Goal: Task Accomplishment & Management: Manage account settings

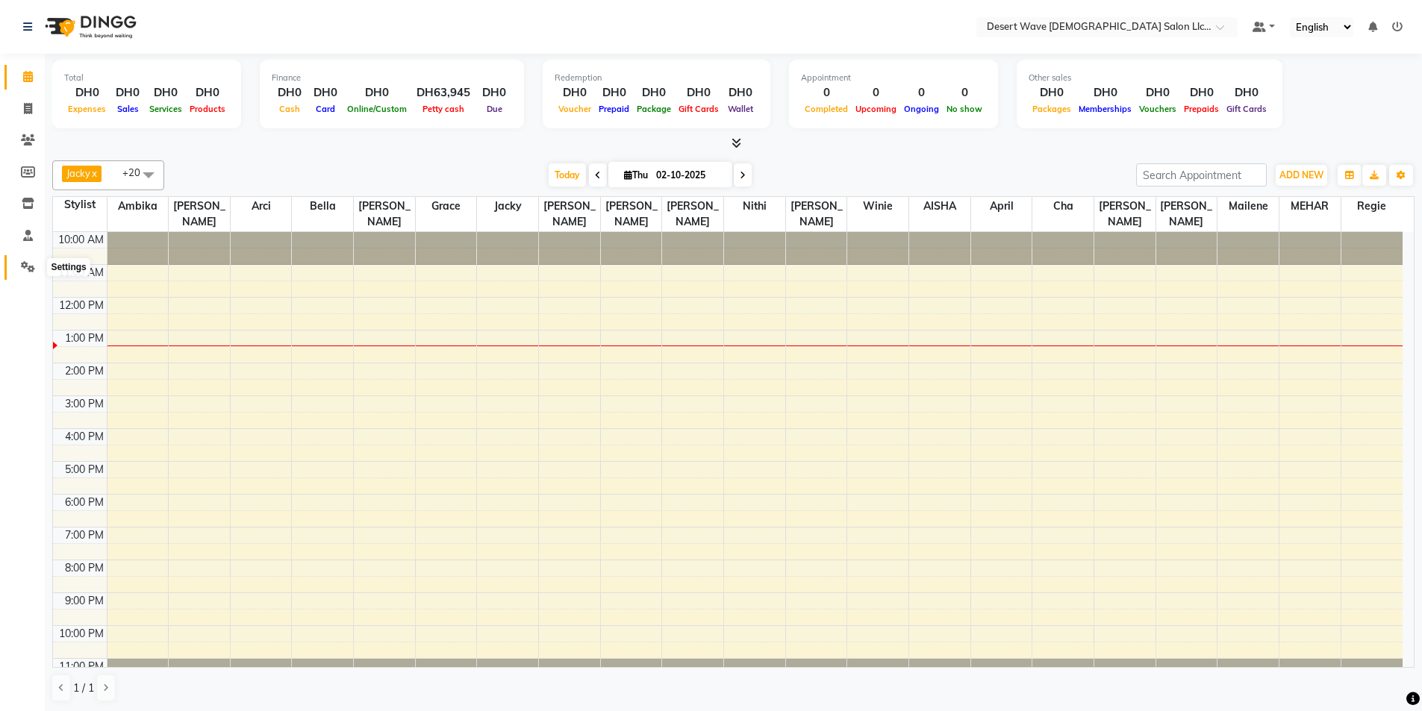
click at [33, 263] on icon at bounding box center [28, 266] width 14 height 11
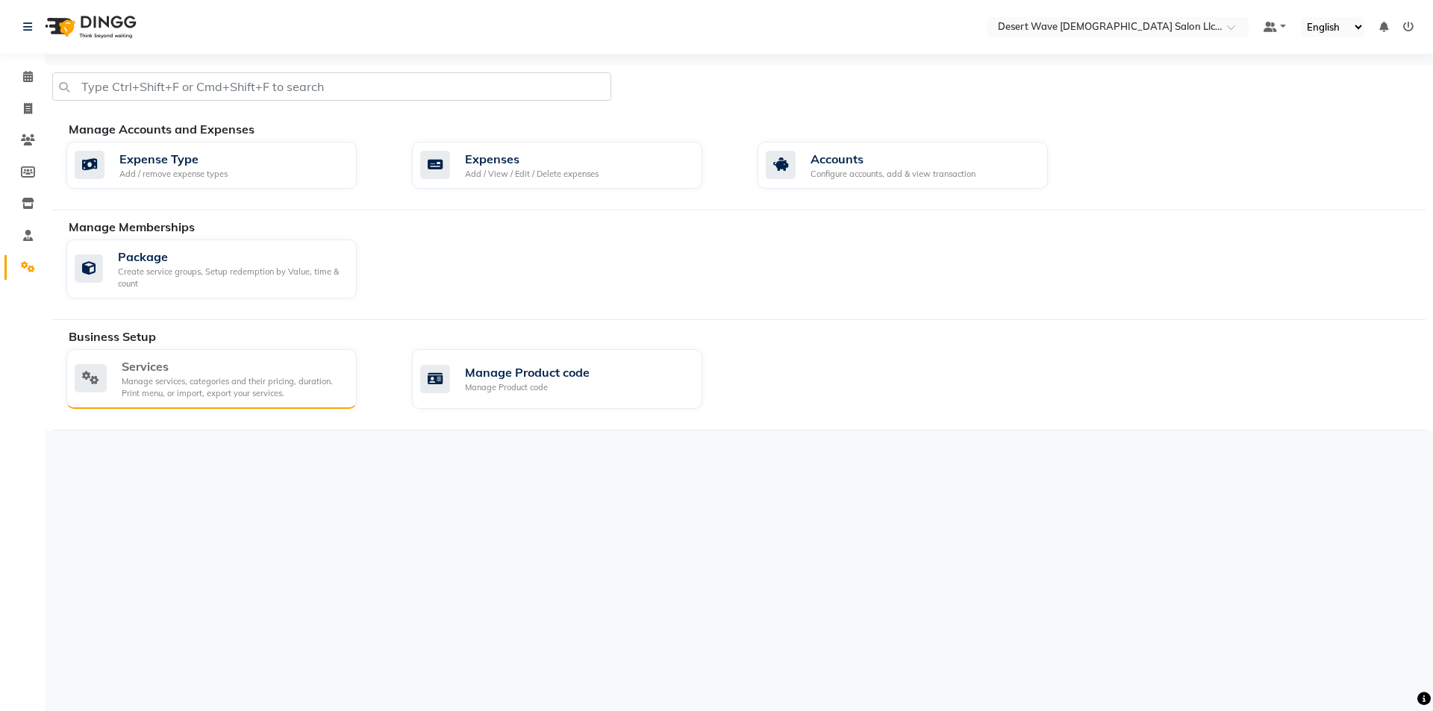
click at [197, 403] on div "Services Manage services, categories and their pricing, duration. Print menu, o…" at bounding box center [211, 379] width 290 height 60
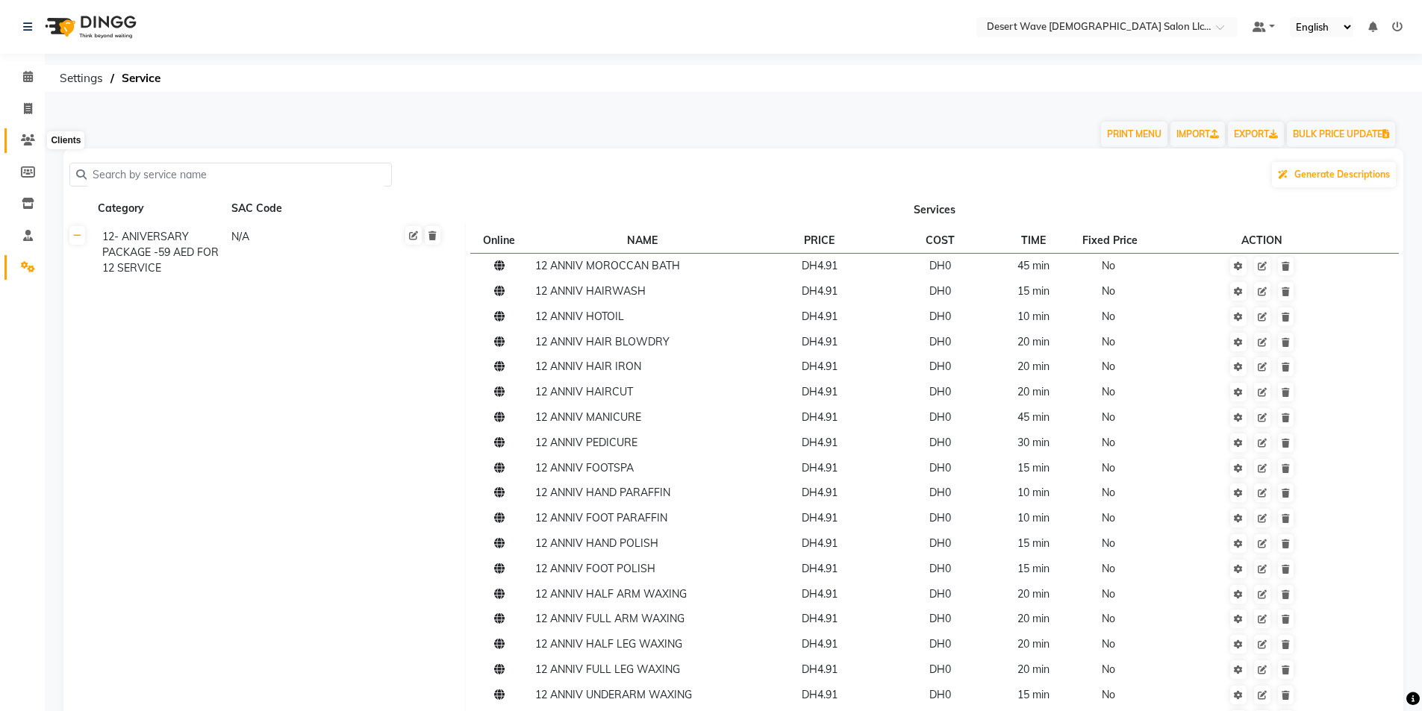
click at [26, 143] on icon at bounding box center [28, 139] width 14 height 11
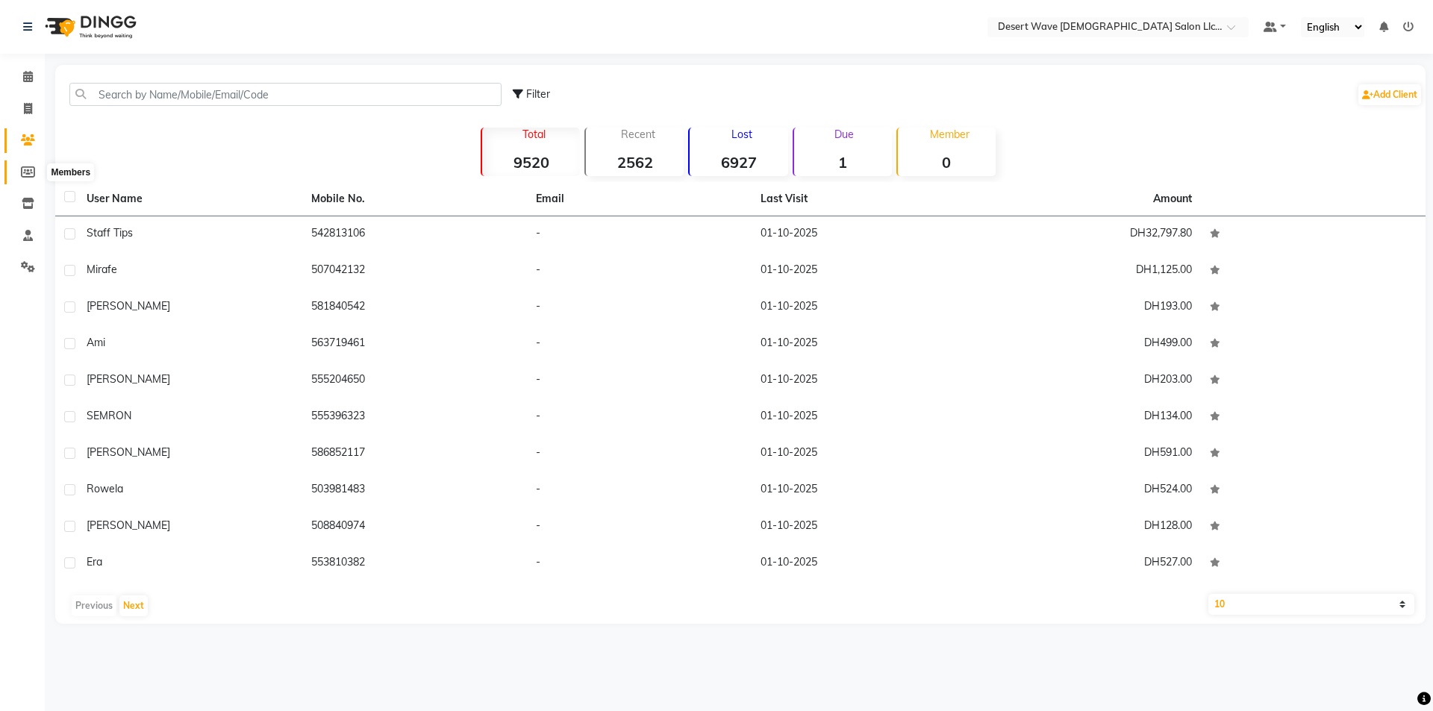
click at [23, 168] on icon at bounding box center [28, 171] width 14 height 11
select select
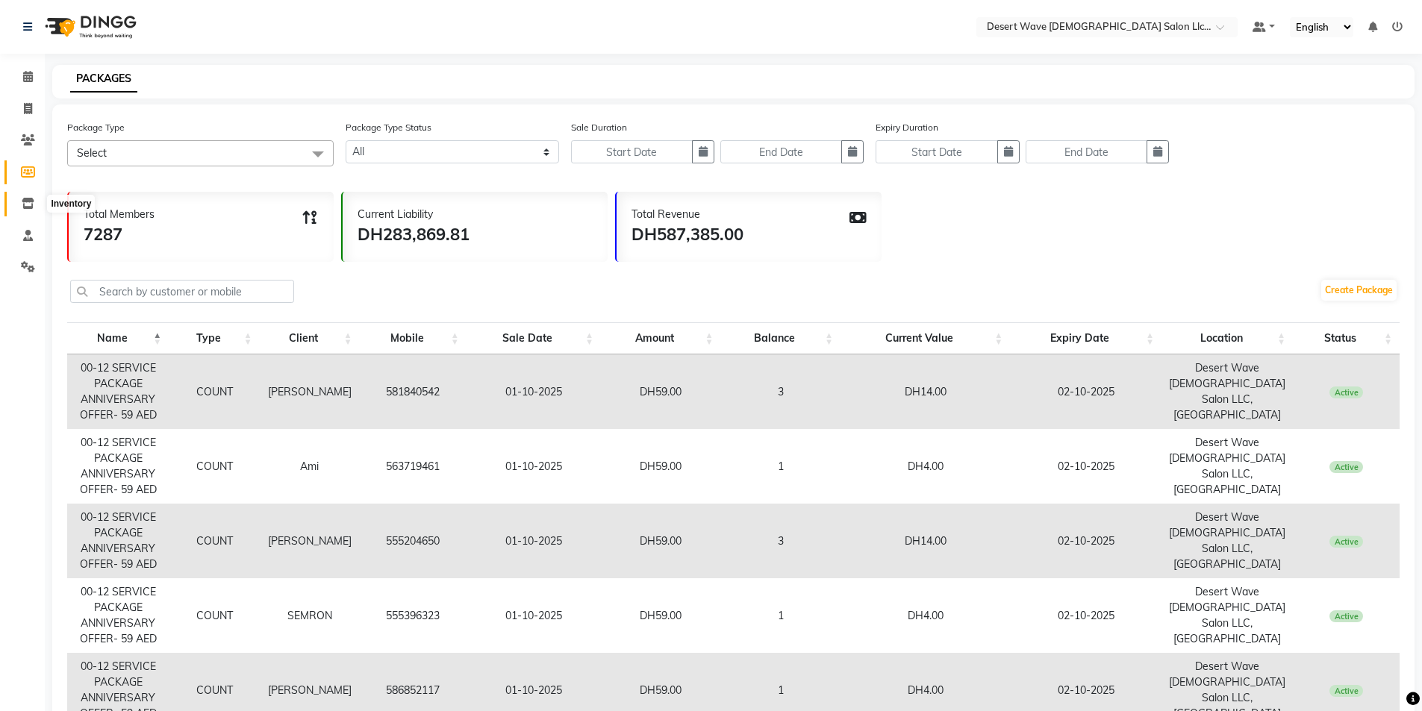
click at [28, 202] on icon at bounding box center [28, 203] width 13 height 11
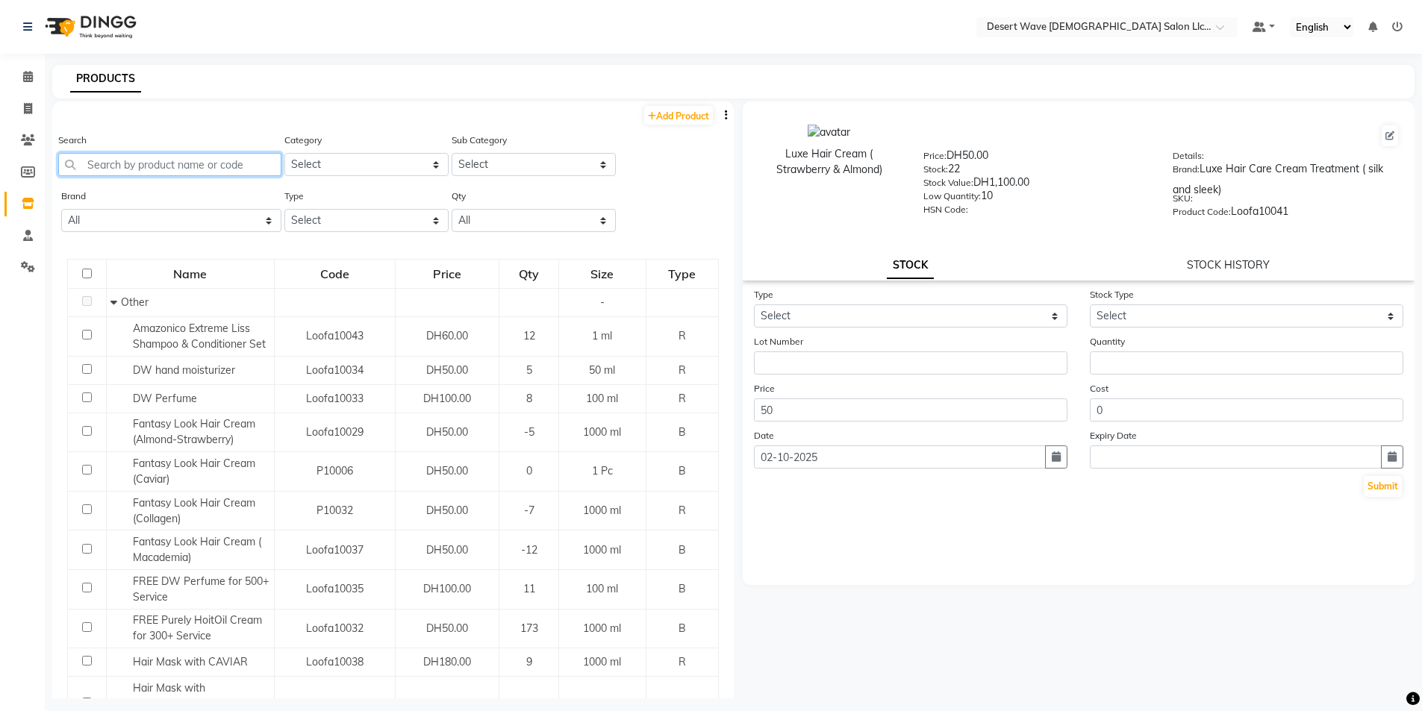
click at [127, 164] on input "text" at bounding box center [169, 164] width 223 height 23
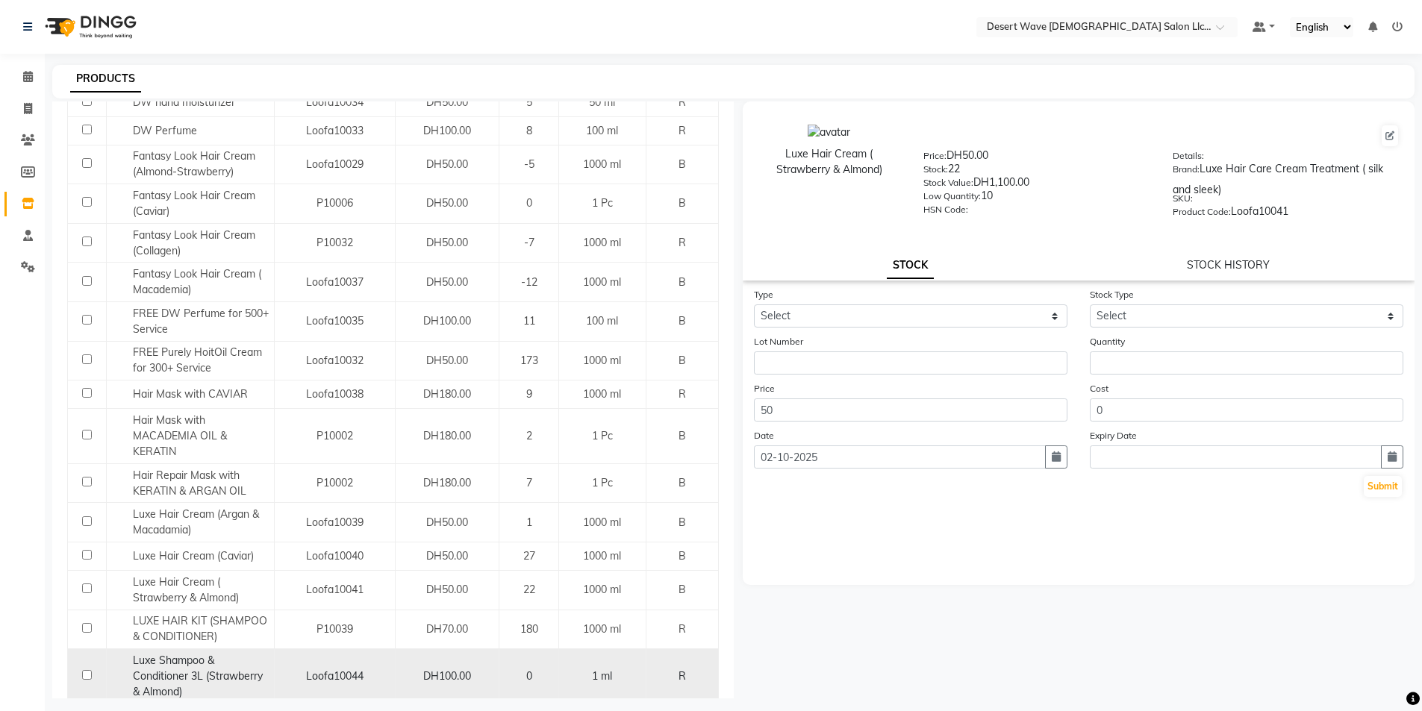
scroll to position [299, 0]
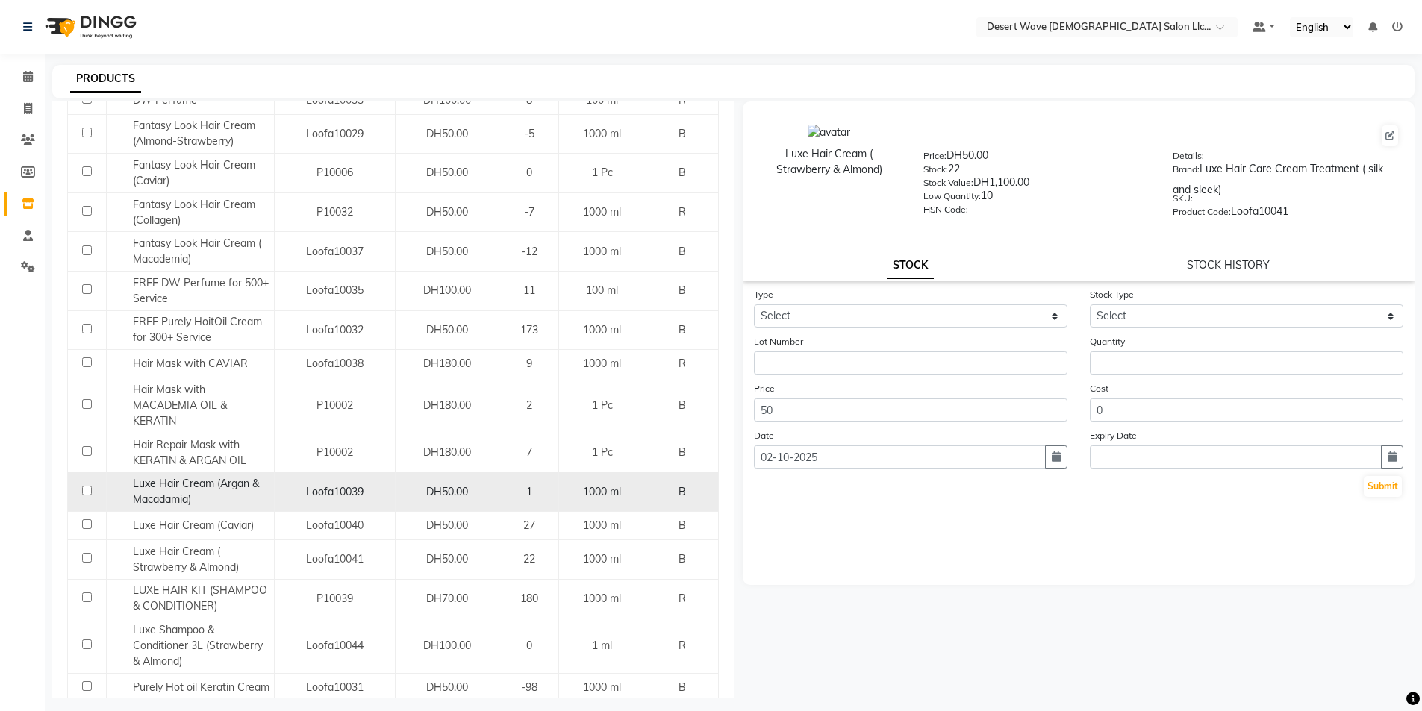
click at [236, 499] on div "Luxe Hair Cream (Argan & Macadamia)" at bounding box center [190, 491] width 160 height 31
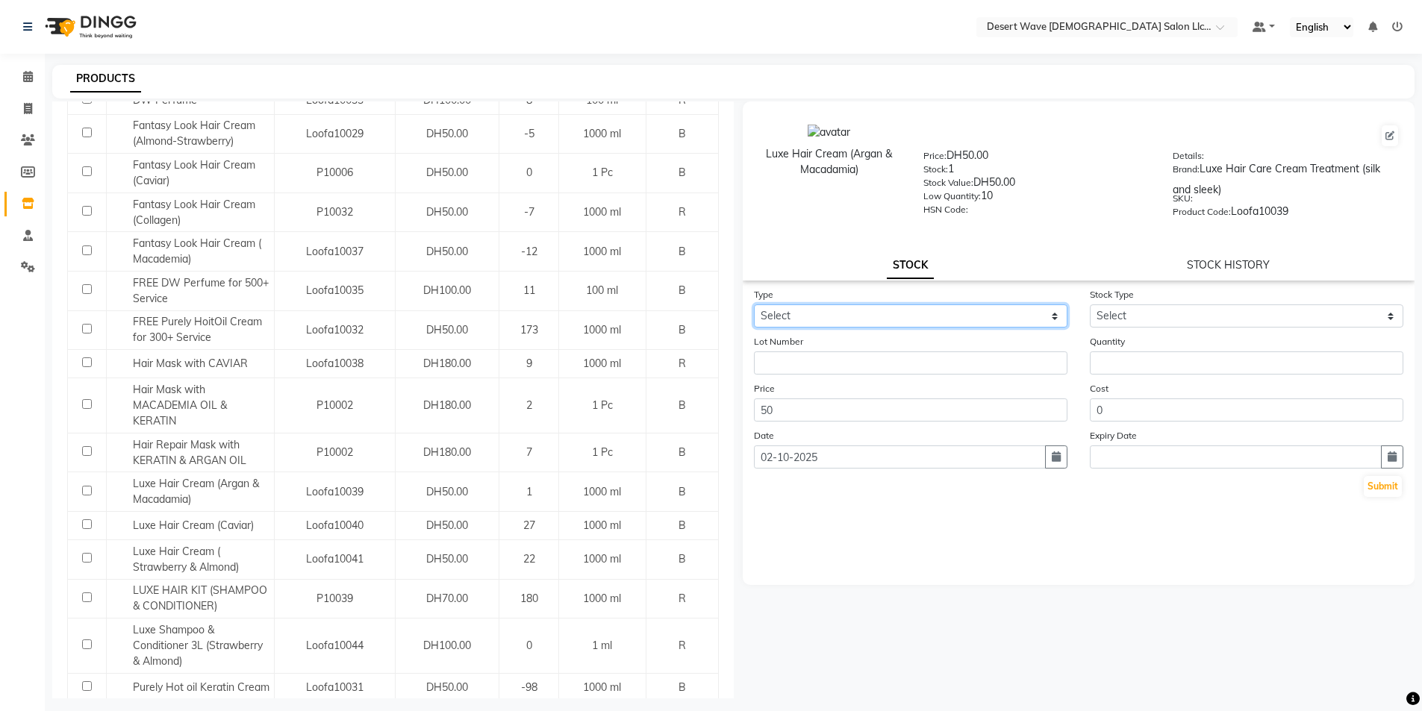
click at [918, 313] on select "Select In Out" at bounding box center [910, 316] width 313 height 23
select select "in"
click at [754, 305] on select "Select In Out" at bounding box center [910, 316] width 313 height 23
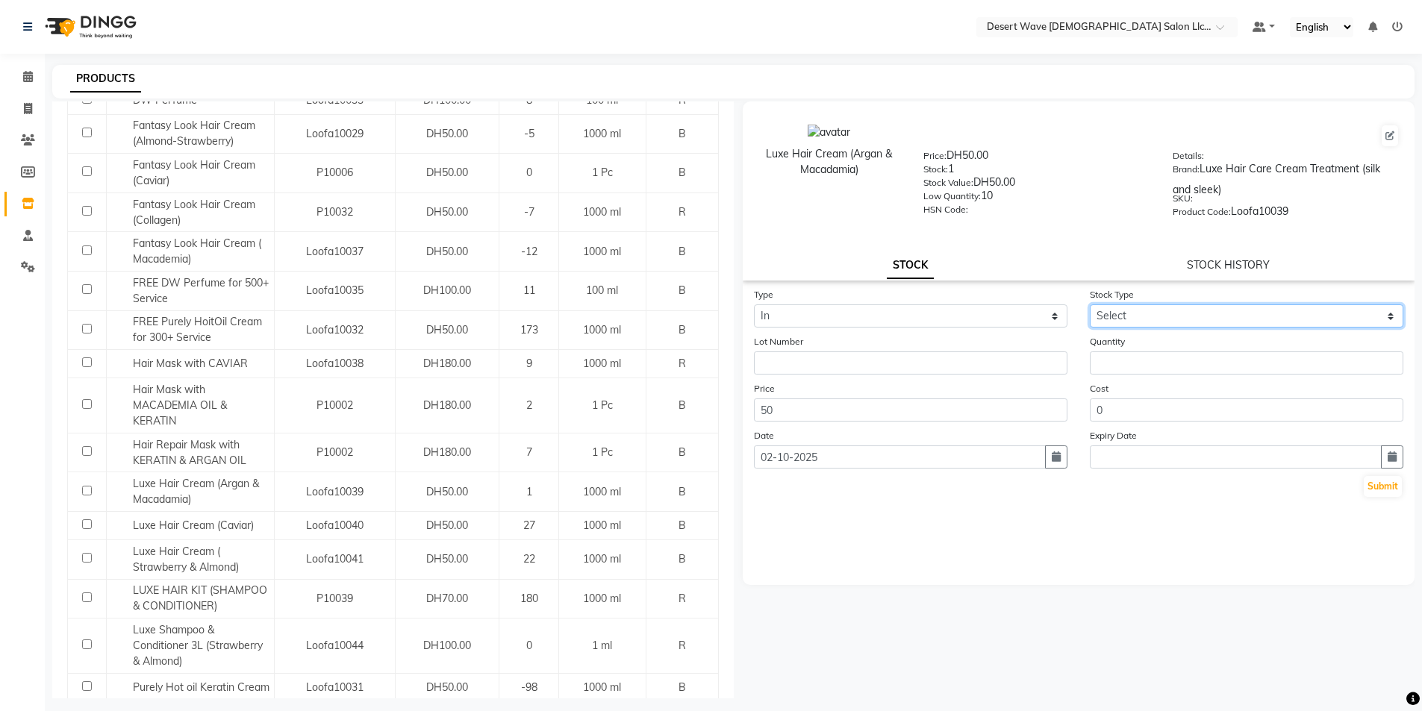
click at [1132, 321] on select "Select New Stock Adjustment Return Other" at bounding box center [1246, 316] width 313 height 23
select select "new stock"
click at [1090, 305] on select "Select New Stock Adjustment Return Other" at bounding box center [1246, 316] width 313 height 23
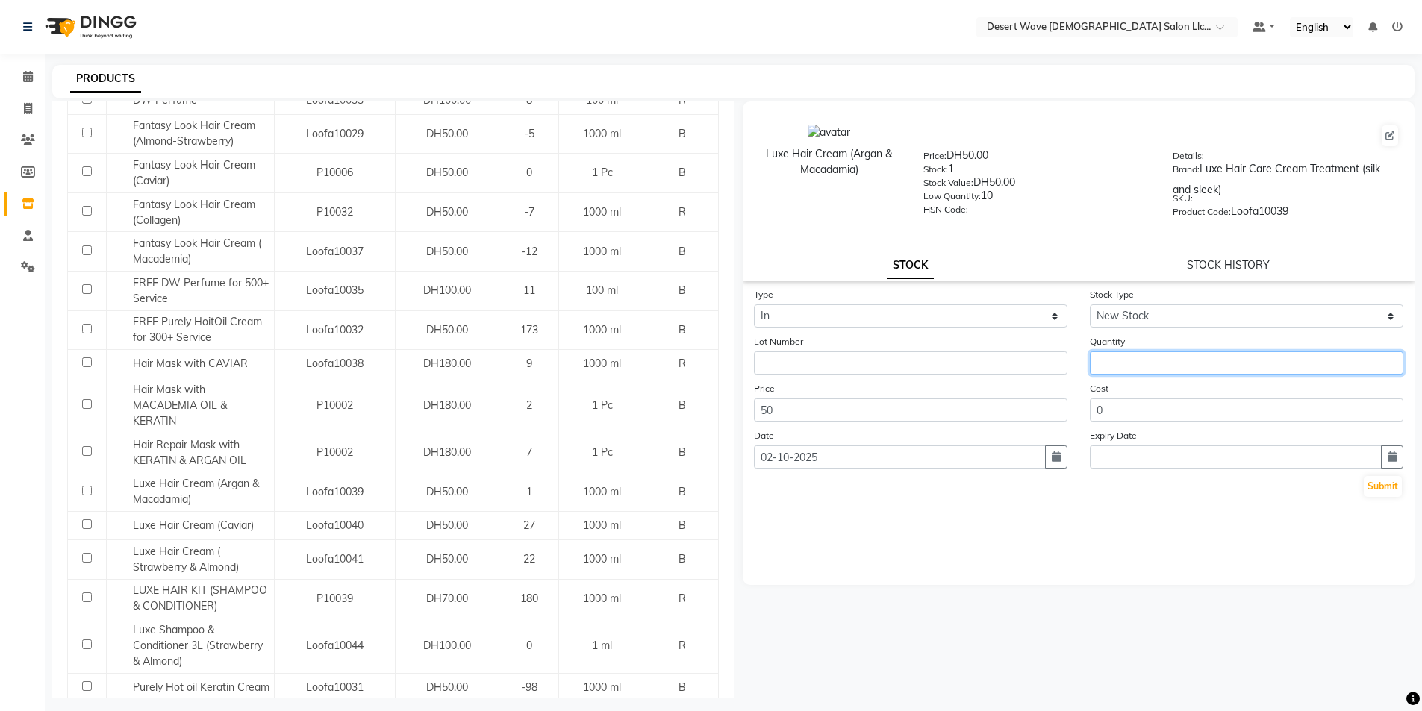
click at [1204, 370] on input "number" at bounding box center [1246, 363] width 313 height 23
type input "36"
click at [1395, 485] on button "Submit" at bounding box center [1383, 486] width 38 height 21
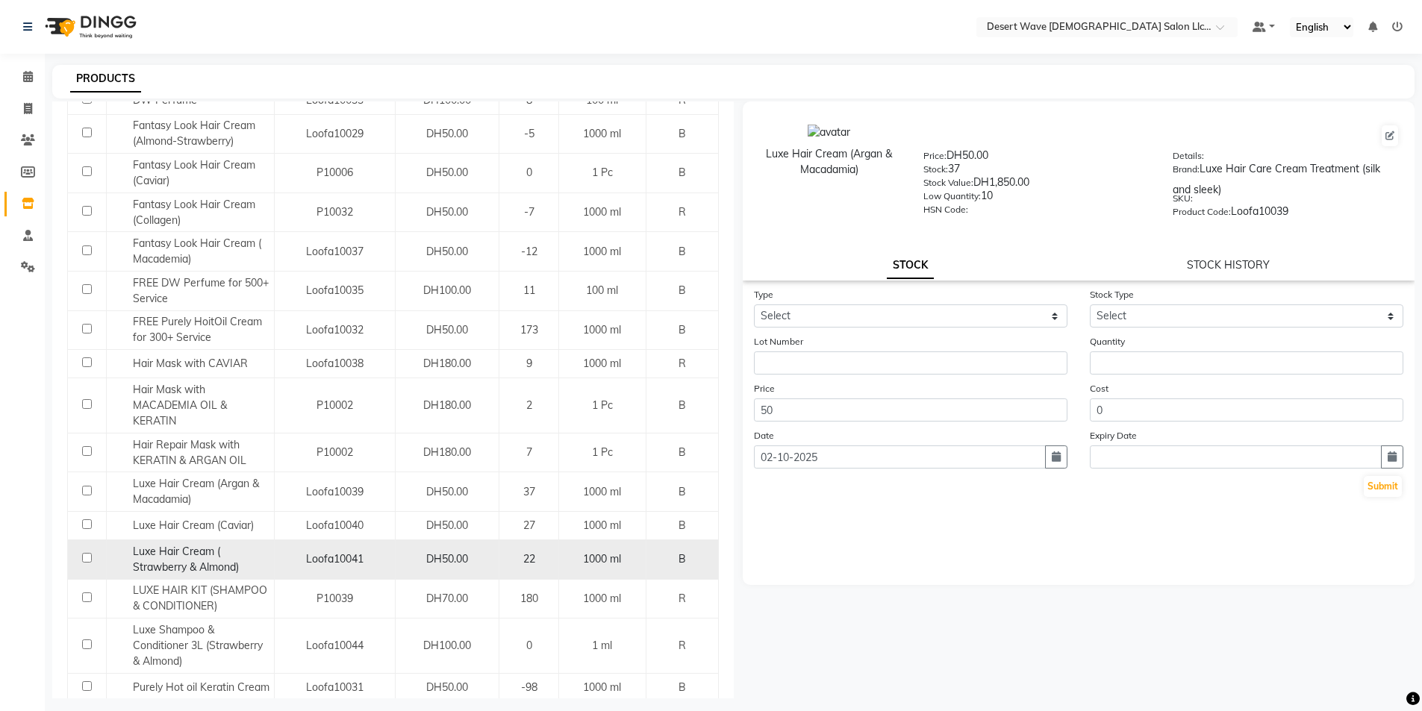
click at [474, 566] on div "DH50.00" at bounding box center [448, 560] width 92 height 16
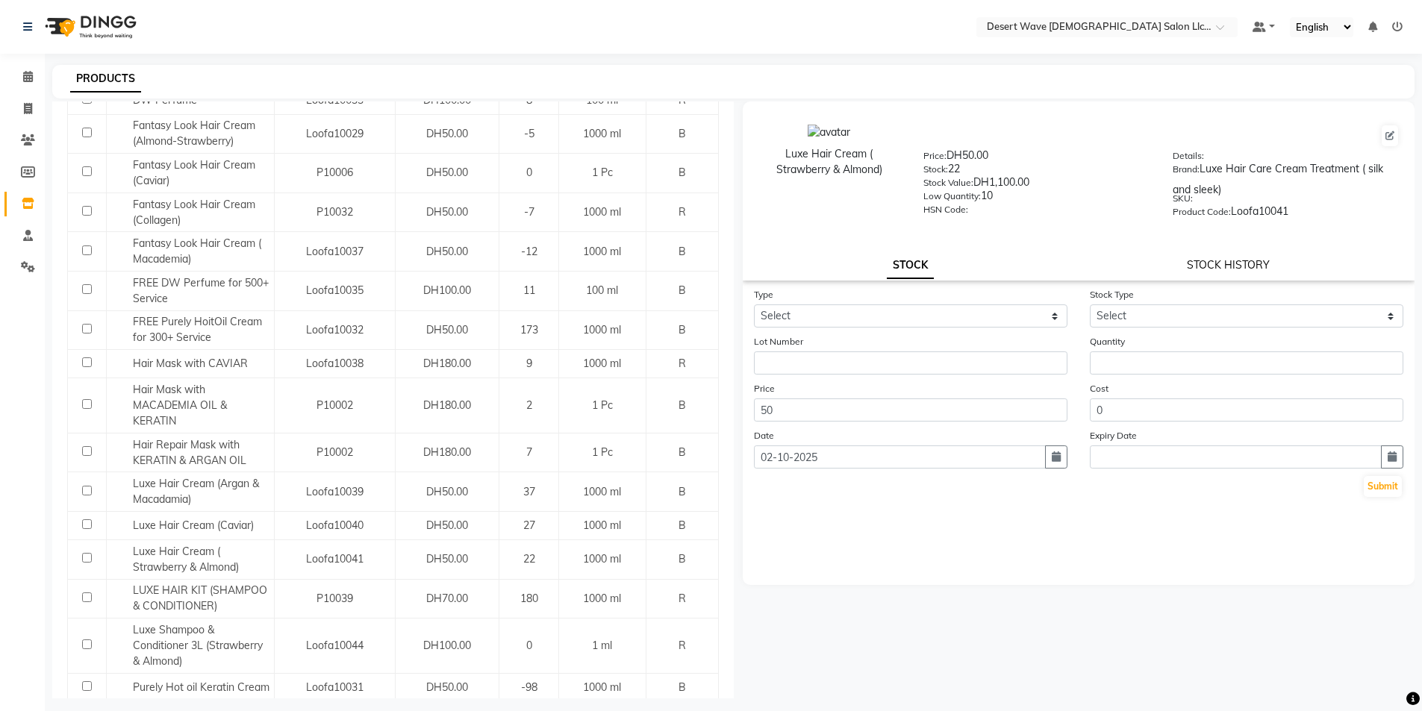
click at [1224, 258] on link "STOCK HISTORY" at bounding box center [1228, 264] width 83 height 13
select select "all"
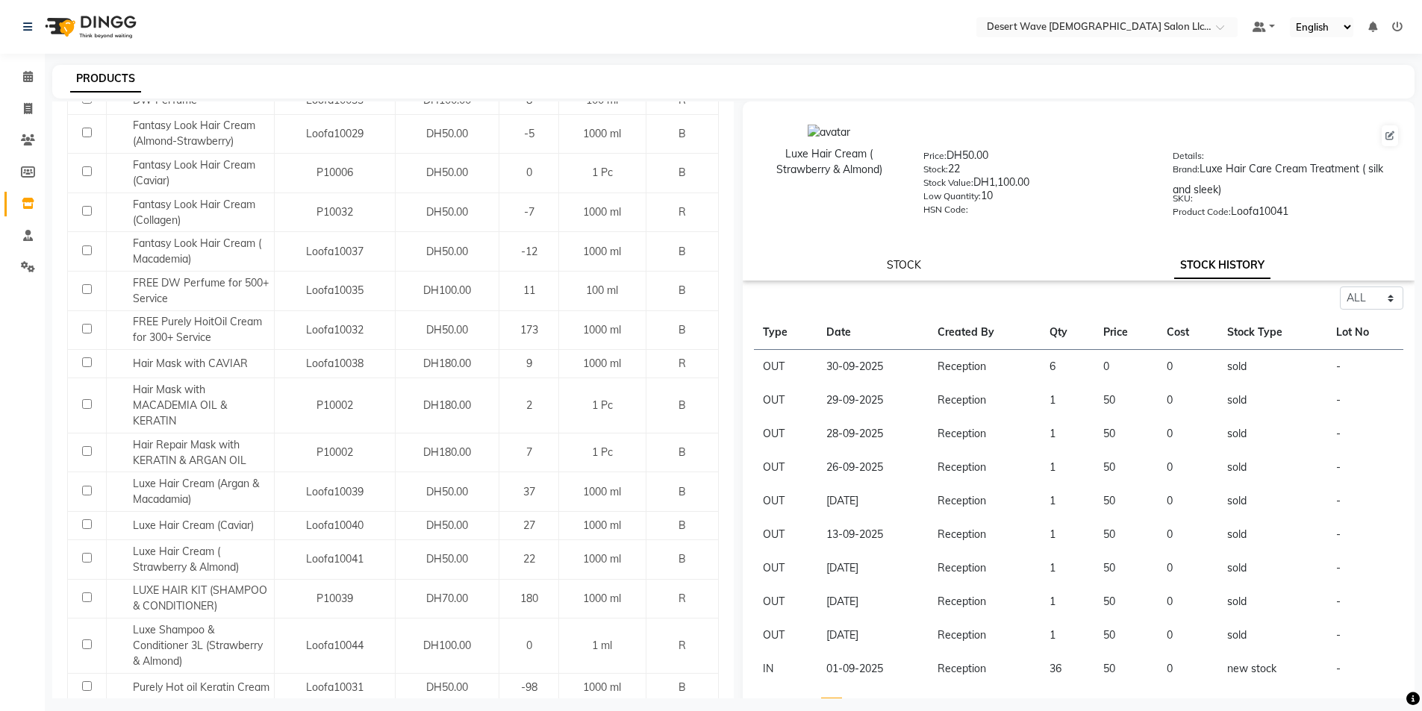
click at [906, 270] on link "STOCK" at bounding box center [904, 264] width 34 height 13
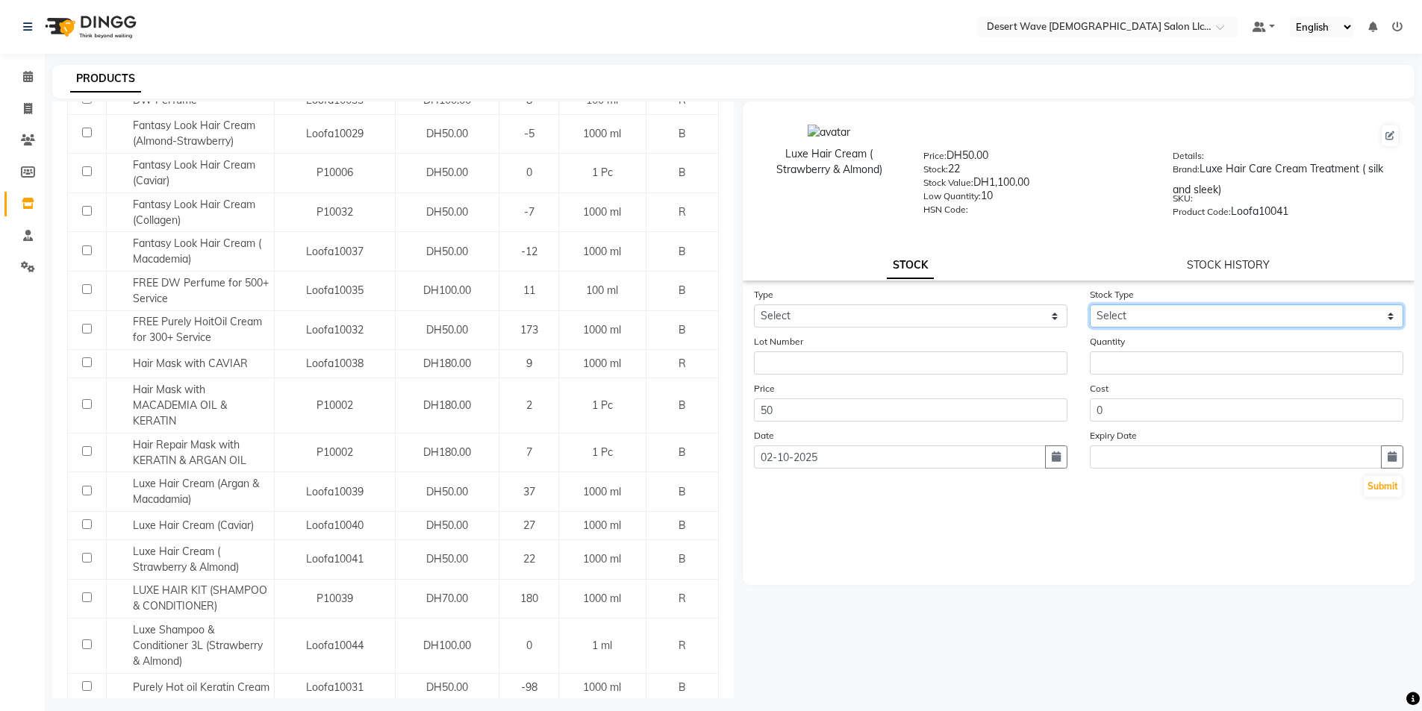
click at [1190, 318] on select "Select New Stock Adjustment Return Other" at bounding box center [1246, 316] width 313 height 23
select select "new stock"
click at [1090, 305] on select "Select New Stock Adjustment Return Other" at bounding box center [1246, 316] width 313 height 23
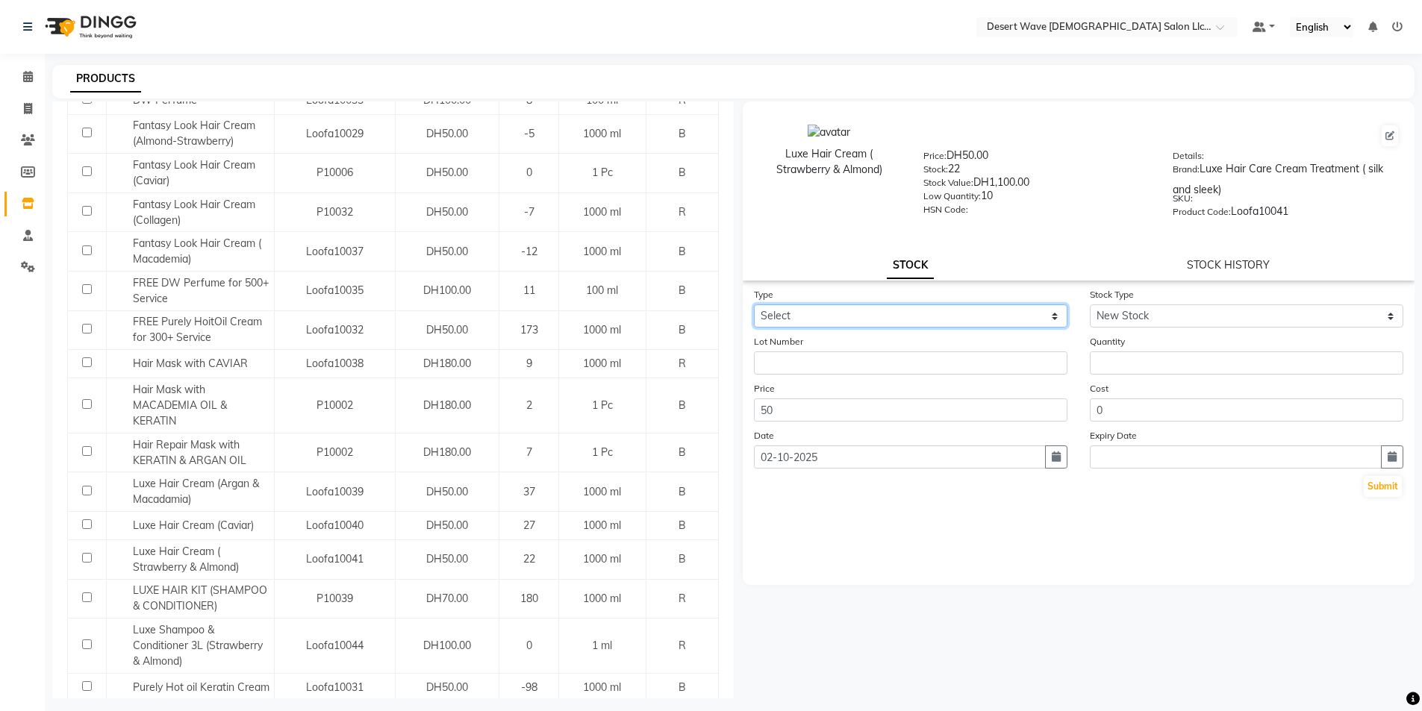
click at [865, 318] on select "Select In Out" at bounding box center [910, 316] width 313 height 23
select select "in"
click at [754, 305] on select "Select In Out" at bounding box center [910, 316] width 313 height 23
select select
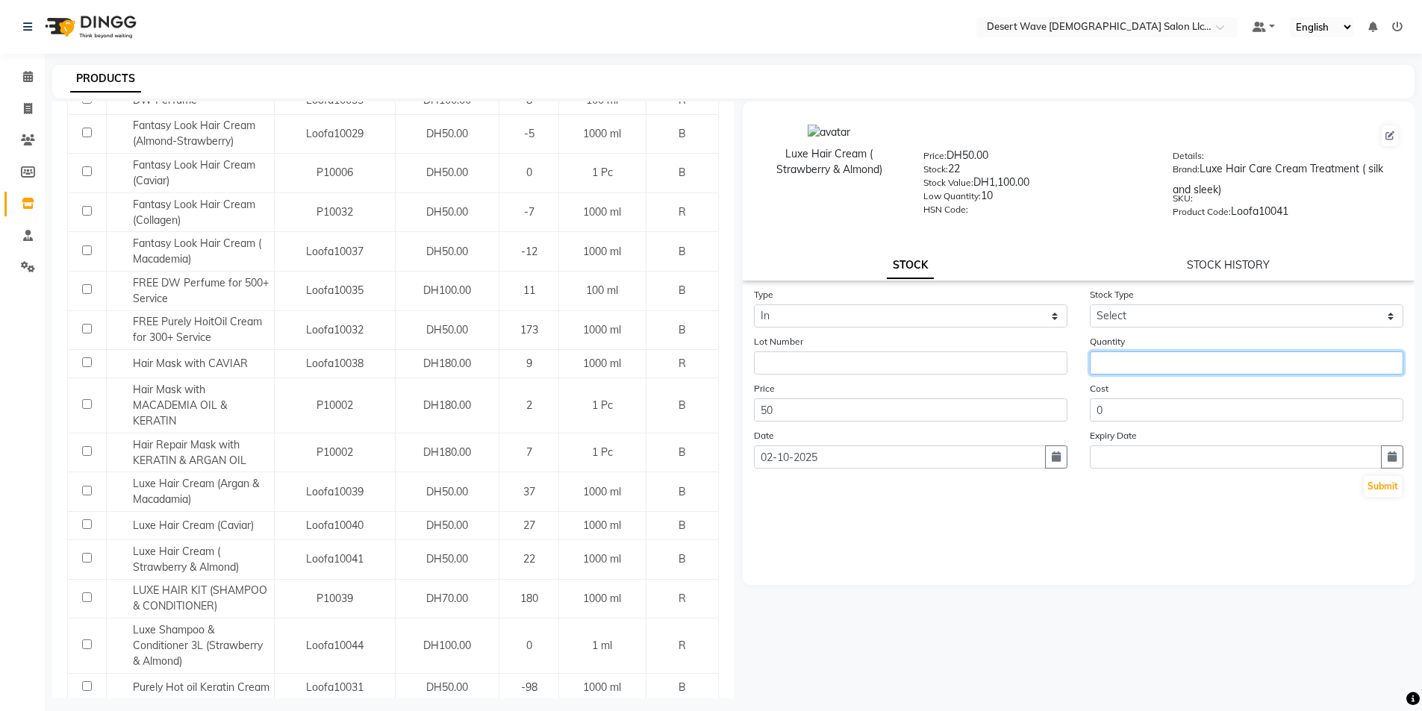
click at [1194, 367] on input "number" at bounding box center [1246, 363] width 313 height 23
type input "36"
click at [1382, 488] on button "Submit" at bounding box center [1383, 486] width 38 height 21
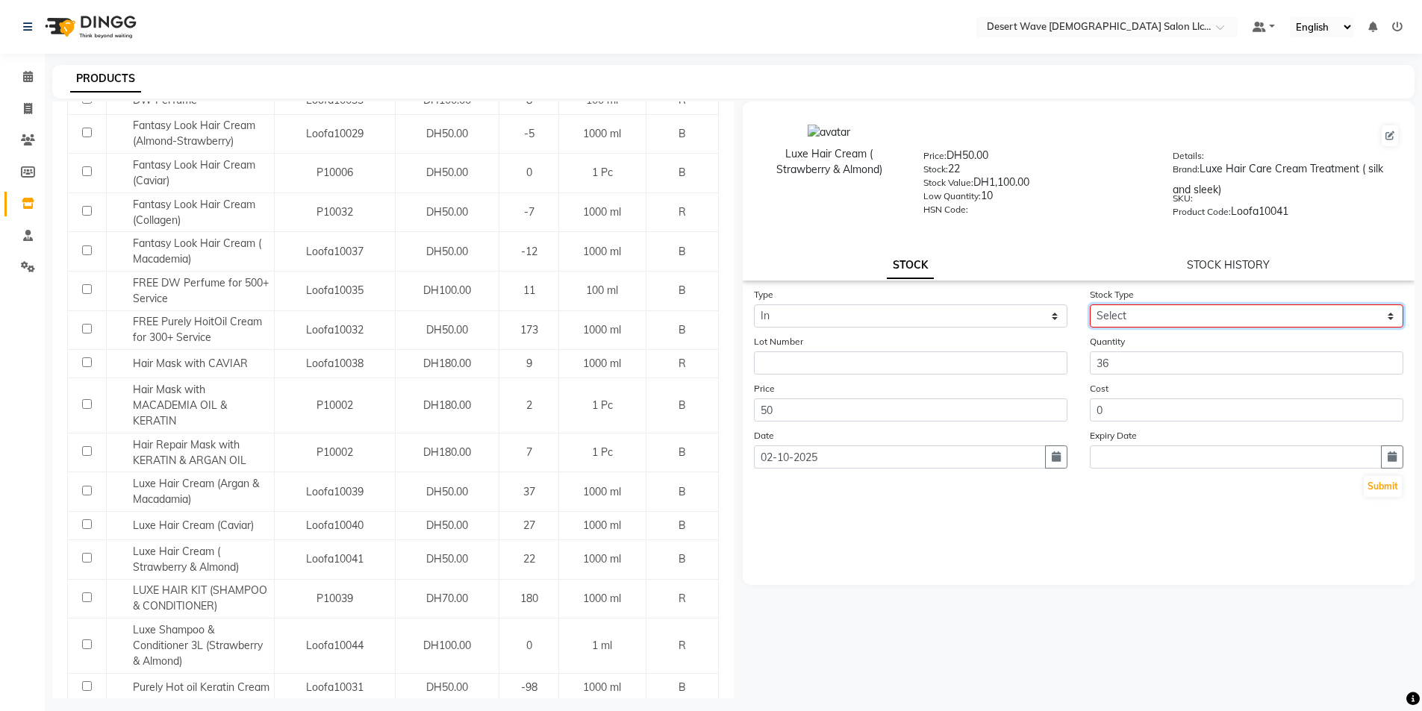
click at [1125, 309] on select "Select New Stock Adjustment Return Other" at bounding box center [1246, 316] width 313 height 23
select select "new stock"
click at [1090, 305] on select "Select New Stock Adjustment Return Other" at bounding box center [1246, 316] width 313 height 23
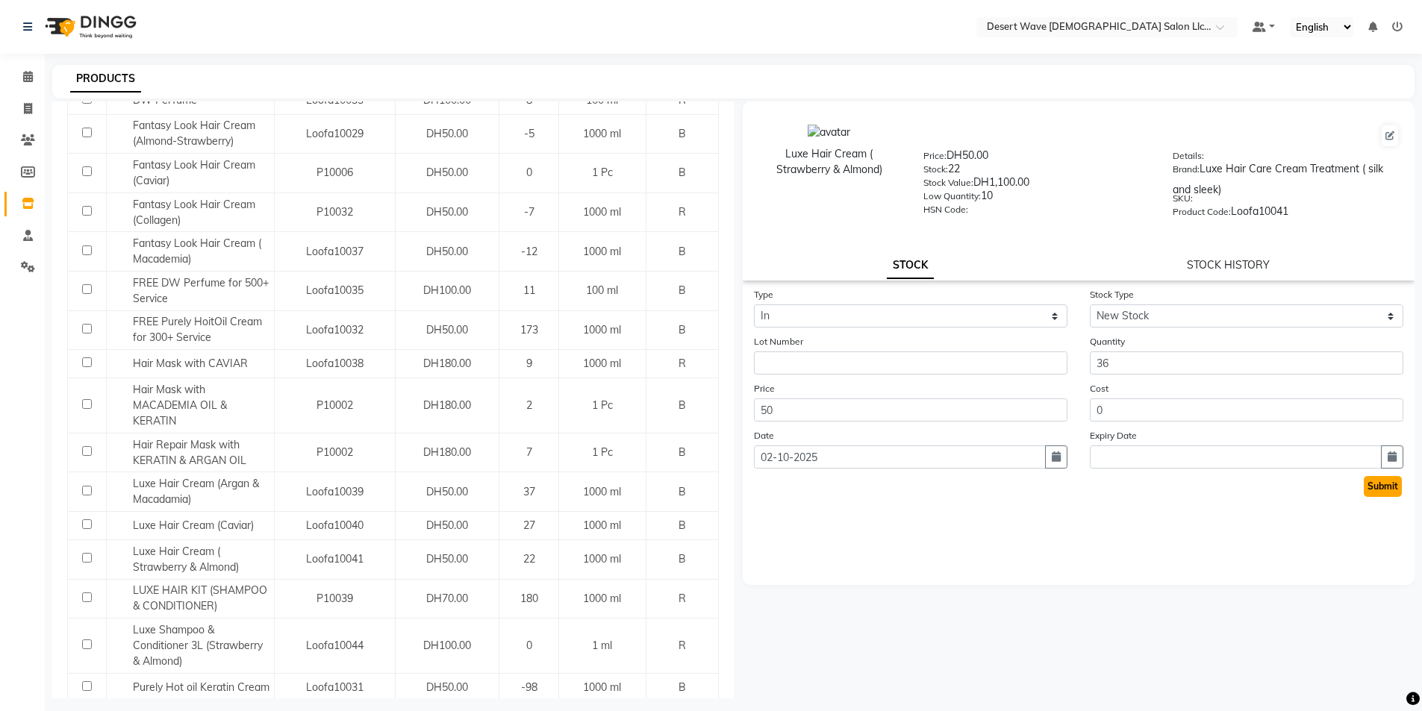
click at [1393, 487] on button "Submit" at bounding box center [1383, 486] width 38 height 21
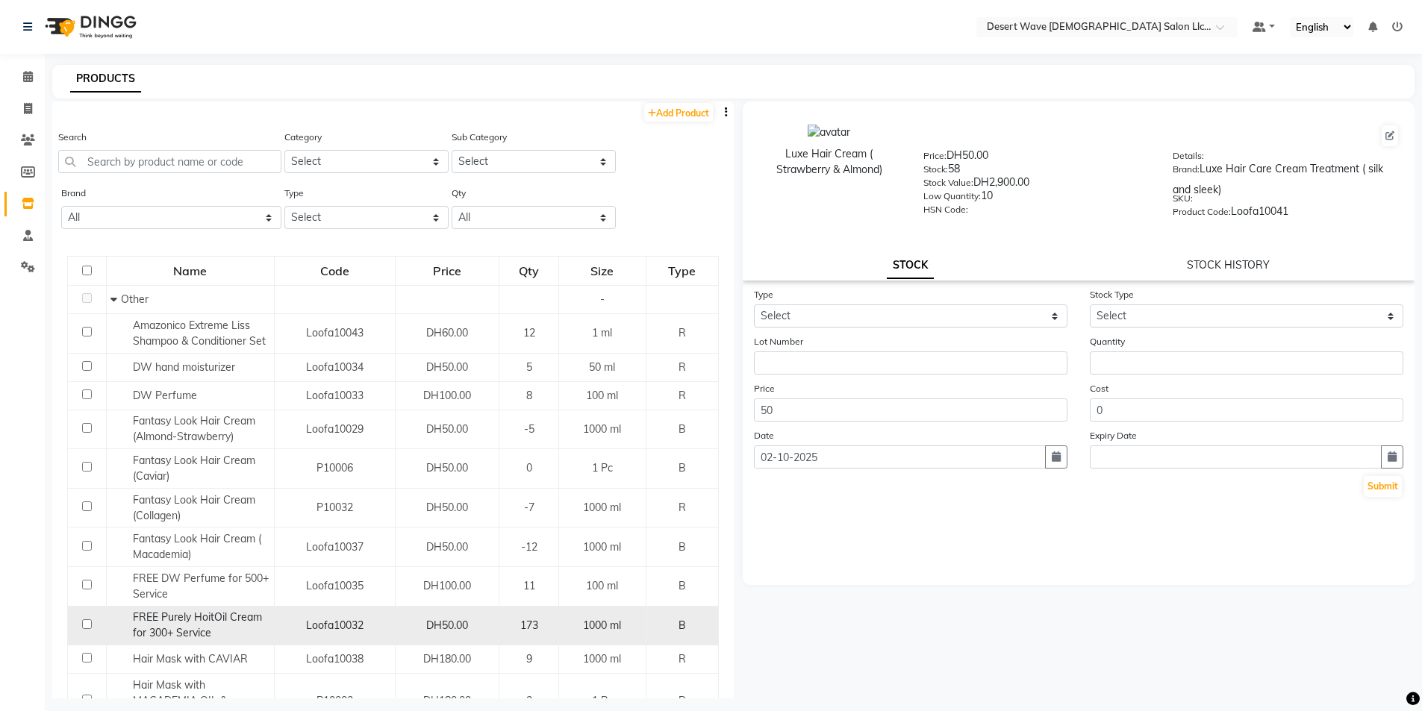
scroll to position [0, 0]
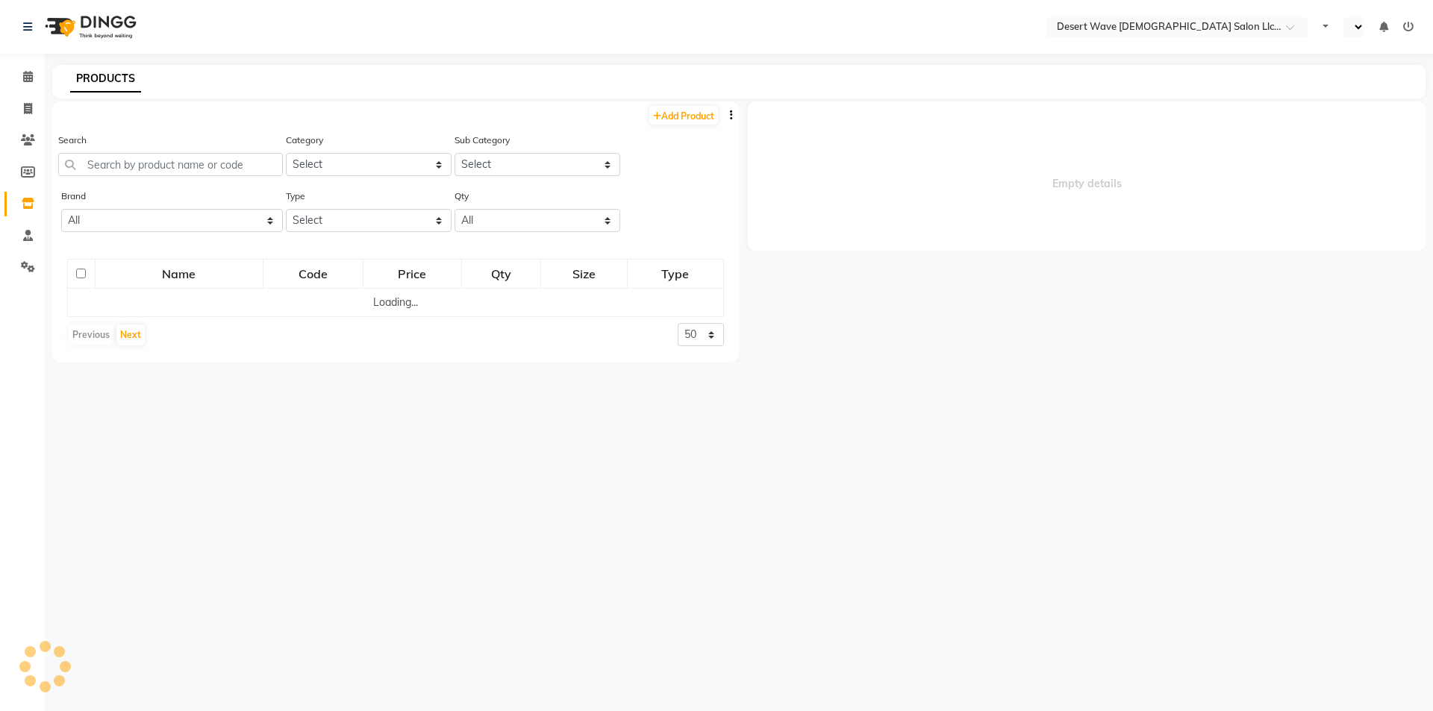
select select "en"
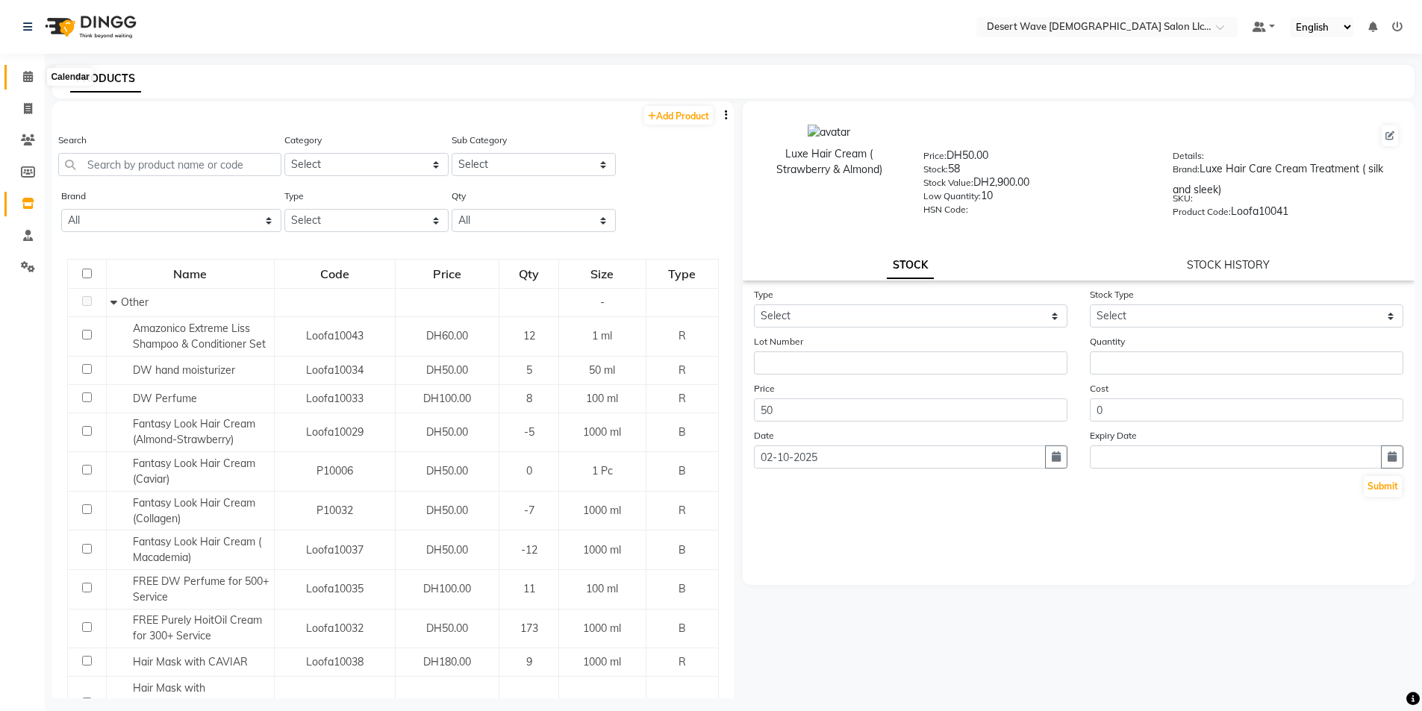
click at [24, 78] on icon at bounding box center [28, 76] width 10 height 11
